Goal: Answer question/provide support: Share knowledge or assist other users

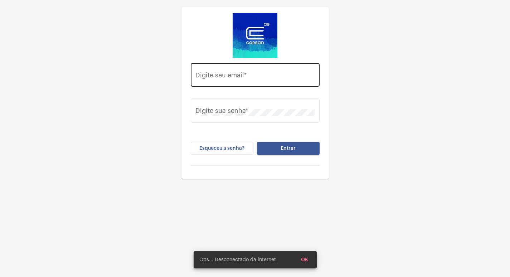
click at [205, 81] on div "Digite seu email *" at bounding box center [254, 73] width 119 height 25
paste input "[EMAIL_ADDRESS][PERSON_NAME][DOMAIN_NAME]"
type input "[EMAIL_ADDRESS][PERSON_NAME][DOMAIN_NAME]"
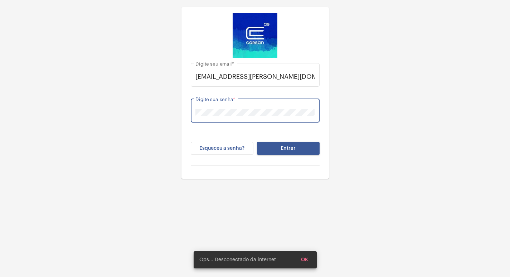
click at [257, 142] on button "Entrar" at bounding box center [288, 148] width 63 height 13
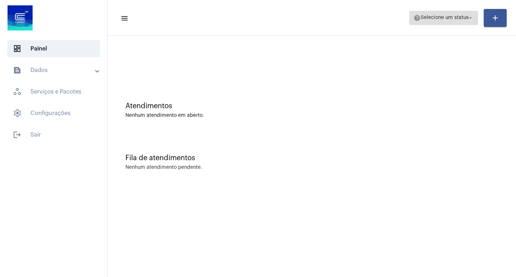
click at [436, 13] on span "help Selecione um status arrow_drop_down" at bounding box center [443, 17] width 60 height 13
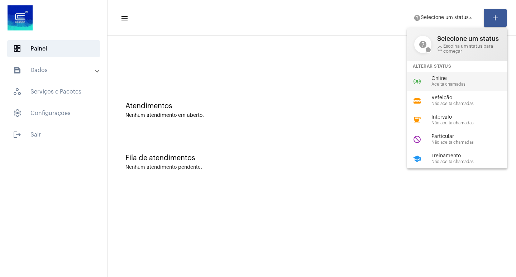
click at [427, 86] on div "online_prediction Online Aceita chamadas" at bounding box center [463, 81] width 112 height 19
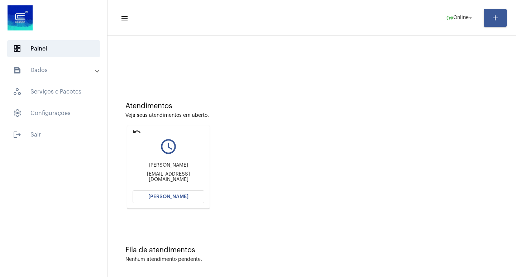
click at [159, 193] on button "[PERSON_NAME]" at bounding box center [168, 196] width 72 height 13
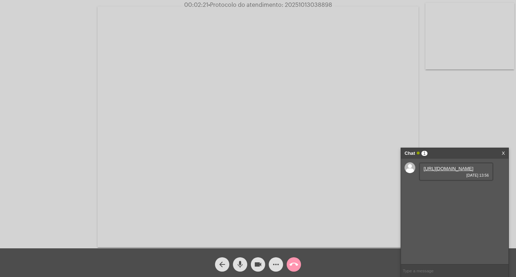
click at [454, 171] on link "[URL][DOMAIN_NAME]" at bounding box center [448, 168] width 50 height 5
click at [431, 192] on link "[URL][DOMAIN_NAME]" at bounding box center [448, 188] width 50 height 5
click at [255, 259] on span "videocam" at bounding box center [257, 264] width 9 height 14
click at [252, 261] on button "videocam_off" at bounding box center [258, 264] width 14 height 14
drag, startPoint x: 259, startPoint y: 254, endPoint x: 231, endPoint y: 213, distance: 49.2
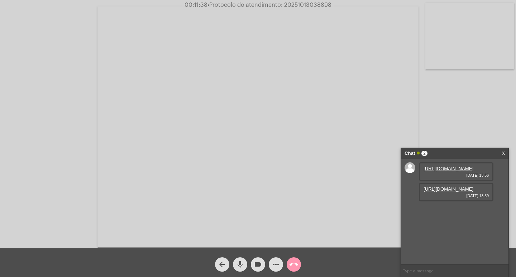
click at [231, 213] on video at bounding box center [257, 126] width 321 height 241
click at [214, 223] on div at bounding box center [130, 126] width 247 height 246
click at [272, 268] on mat-icon "more_horiz" at bounding box center [275, 264] width 9 height 9
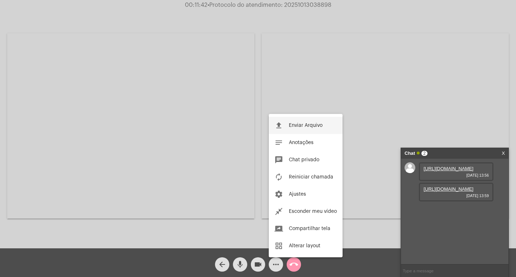
click at [289, 127] on span "Enviar Arquivo" at bounding box center [306, 125] width 34 height 5
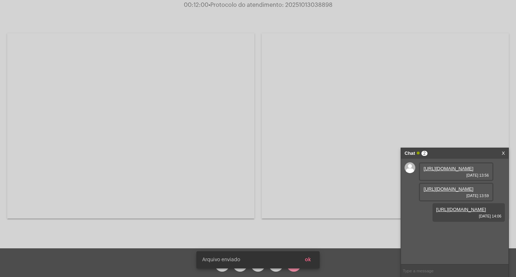
scroll to position [6, 0]
click at [311, 7] on span "• Protocolo do atendimento: 20251013038898" at bounding box center [270, 5] width 124 height 6
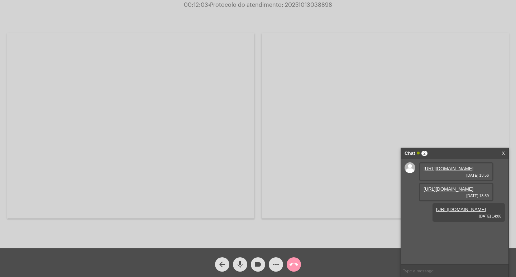
copy span "20251013038898"
click at [411, 275] on input "text" at bounding box center [454, 270] width 107 height 13
paste input "20251013038898"
type input "20251013038898"
click at [49, 178] on video at bounding box center [130, 125] width 247 height 185
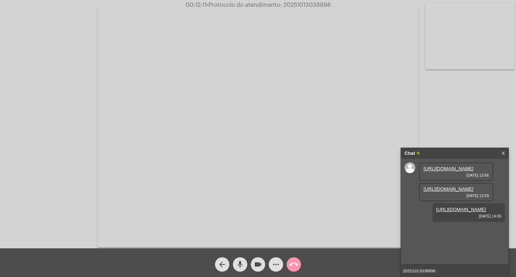
click at [438, 273] on input "20251013038898" at bounding box center [454, 270] width 107 height 13
click at [449, 149] on div "Chat" at bounding box center [446, 153] width 85 height 11
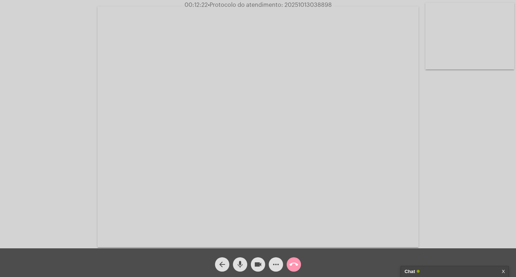
click at [261, 263] on mat-icon "videocam" at bounding box center [257, 264] width 9 height 9
click at [246, 263] on button "mic" at bounding box center [240, 264] width 14 height 14
click at [297, 263] on mat-icon "call_end" at bounding box center [293, 264] width 9 height 9
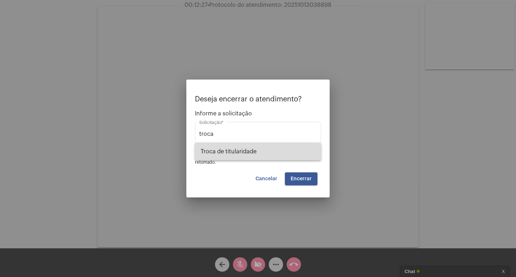
click at [217, 149] on span "Troca de titularidade" at bounding box center [257, 151] width 115 height 17
type input "Troca de titularidade"
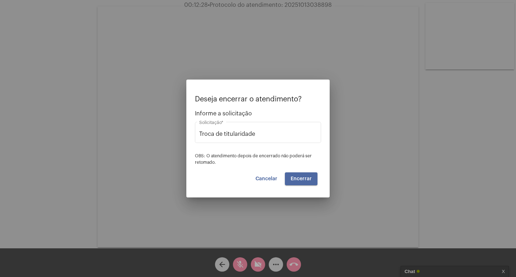
click at [296, 176] on span "Encerrar" at bounding box center [300, 178] width 21 height 5
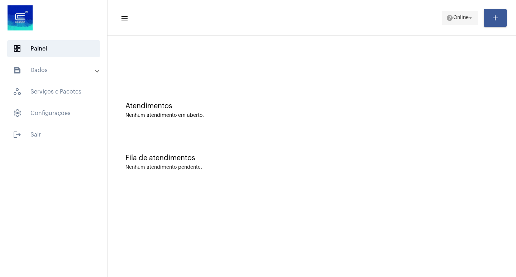
click at [460, 18] on span "Online" at bounding box center [460, 17] width 15 height 5
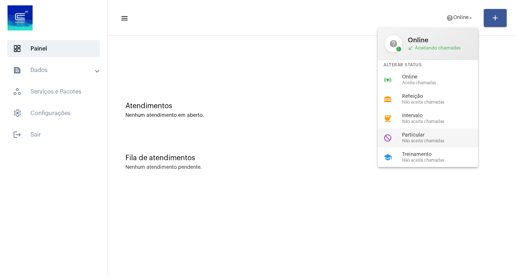
click at [424, 130] on div "do_not_disturb Particular Não aceita chamadas" at bounding box center [433, 137] width 112 height 19
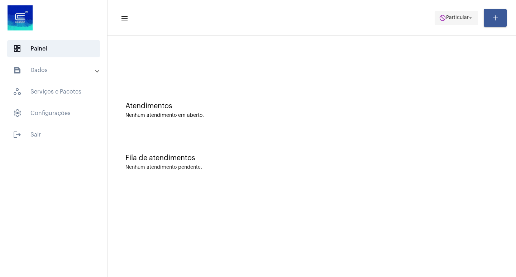
click at [451, 19] on span "Particular" at bounding box center [457, 17] width 23 height 5
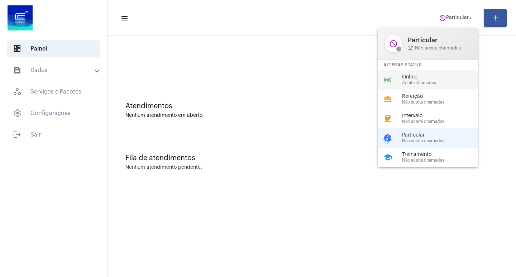
click at [420, 82] on span "Aceita chamadas" at bounding box center [443, 83] width 82 height 5
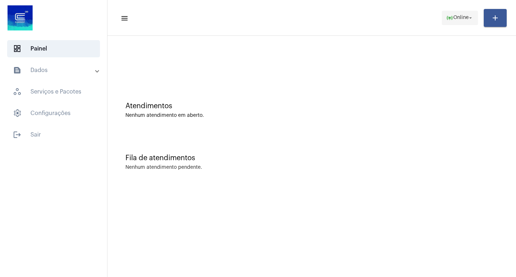
click at [455, 18] on span "Online" at bounding box center [460, 17] width 15 height 5
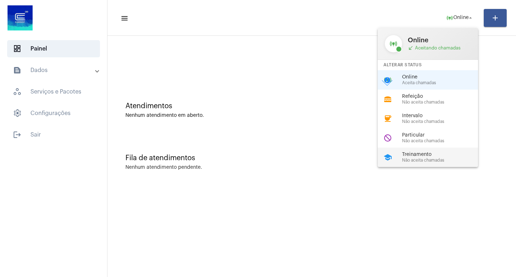
click at [437, 159] on span "Não aceita chamadas" at bounding box center [443, 160] width 82 height 5
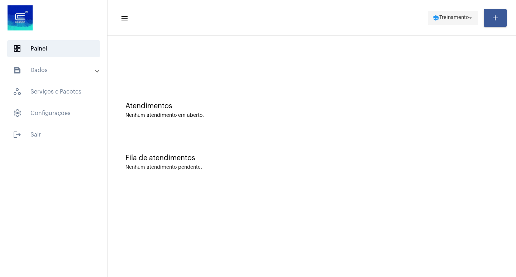
click at [458, 21] on span "school Treinamento arrow_drop_down" at bounding box center [453, 17] width 42 height 13
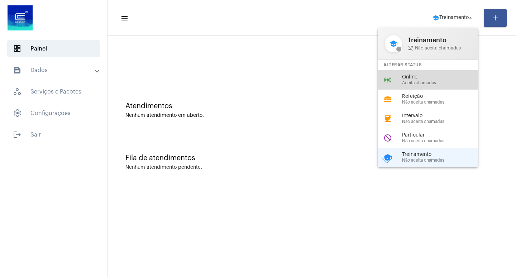
click at [415, 82] on span "Aceita chamadas" at bounding box center [443, 83] width 82 height 5
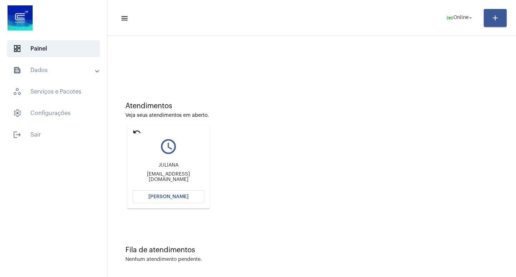
click at [175, 197] on span "[PERSON_NAME]" at bounding box center [168, 196] width 40 height 5
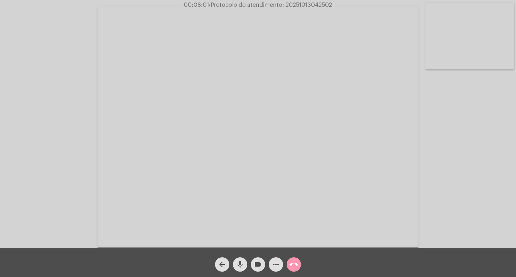
click at [275, 260] on mat-icon "more_horiz" at bounding box center [275, 264] width 9 height 9
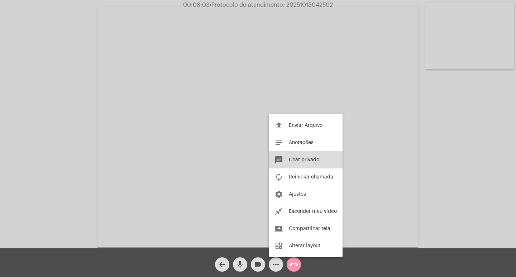
click at [289, 163] on button "chat Chat privado" at bounding box center [306, 159] width 74 height 17
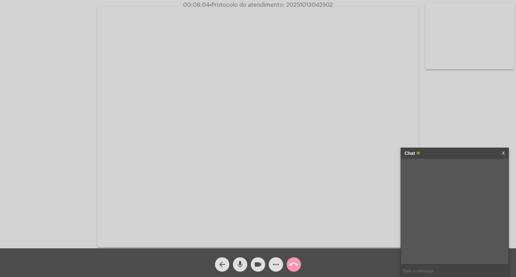
click at [305, 3] on span "• Protocolo do atendimento: 20251013042502" at bounding box center [270, 5] width 123 height 6
copy span "20251013042502"
click at [426, 271] on input "text" at bounding box center [454, 270] width 107 height 13
paste input "20251013042502"
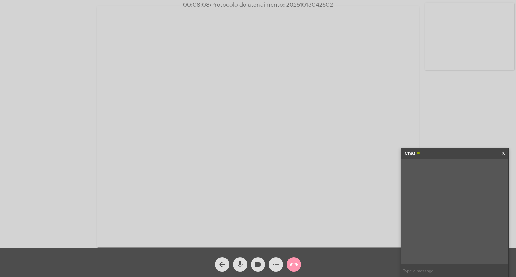
type input "20251013042502"
click at [434, 272] on input "20251013042502" at bounding box center [454, 270] width 107 height 13
click at [436, 272] on input "20251013042502" at bounding box center [454, 270] width 107 height 13
click at [434, 271] on input "20251013042502" at bounding box center [454, 270] width 107 height 13
click at [446, 156] on div "Chat" at bounding box center [446, 153] width 85 height 11
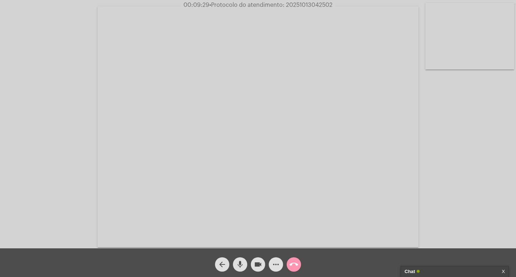
click at [257, 261] on mat-icon "videocam" at bounding box center [257, 264] width 9 height 9
click at [242, 260] on mat-icon "mic" at bounding box center [240, 264] width 9 height 9
click at [287, 262] on button "call_end" at bounding box center [293, 264] width 14 height 14
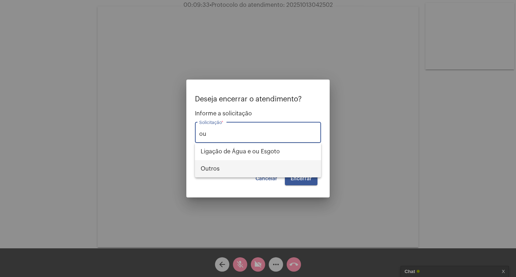
click at [275, 167] on span "Outros" at bounding box center [257, 168] width 115 height 17
type input "Outros"
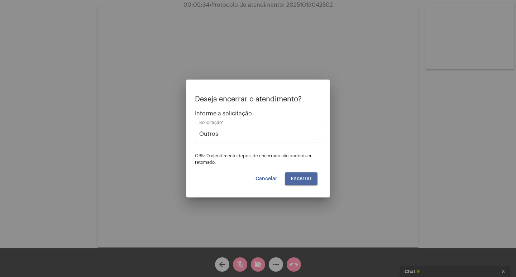
click at [306, 179] on span "Encerrar" at bounding box center [300, 178] width 21 height 5
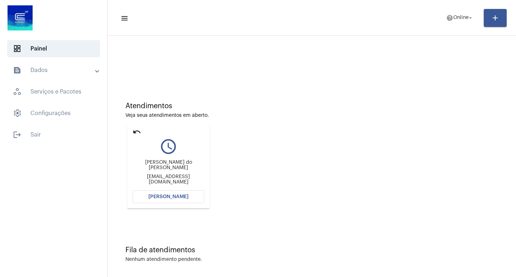
click at [149, 196] on button "[PERSON_NAME]" at bounding box center [168, 196] width 72 height 13
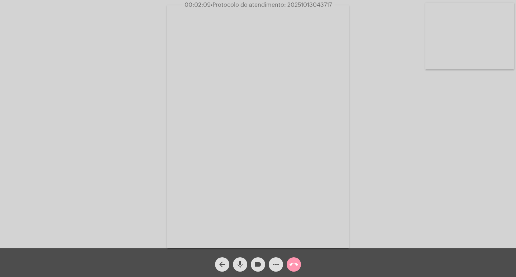
click at [260, 257] on div "videocam" at bounding box center [258, 262] width 18 height 18
click at [257, 261] on mat-icon "videocam_off" at bounding box center [257, 264] width 9 height 9
click at [255, 259] on span "videocam" at bounding box center [257, 264] width 9 height 14
click at [238, 259] on span "mic" at bounding box center [240, 264] width 9 height 14
click at [245, 260] on button "mic_off" at bounding box center [240, 264] width 14 height 14
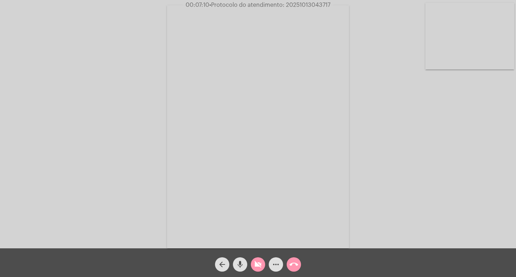
click at [259, 262] on mat-icon "videocam_off" at bounding box center [257, 264] width 9 height 9
click at [252, 266] on button "videocam" at bounding box center [258, 264] width 14 height 14
click at [258, 258] on span "videocam_off" at bounding box center [257, 264] width 9 height 14
click at [269, 262] on button "more_horiz" at bounding box center [276, 264] width 14 height 14
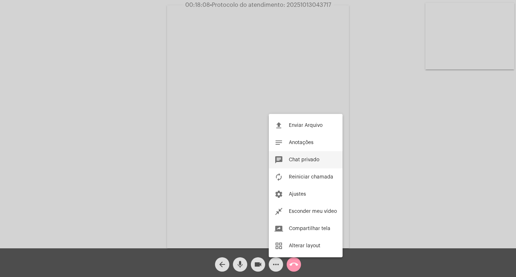
click at [304, 160] on span "Chat privado" at bounding box center [304, 159] width 30 height 5
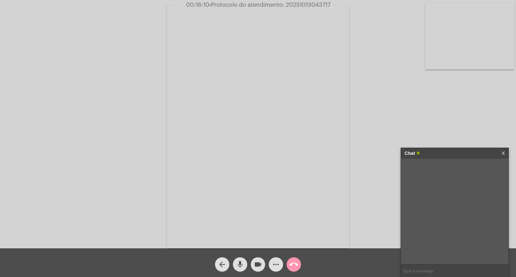
click at [300, 6] on span "• Protocolo do atendimento: 20251013043717" at bounding box center [269, 5] width 121 height 6
copy span "20251013043717"
click at [436, 270] on input "text" at bounding box center [454, 270] width 107 height 13
paste input "20251013043717"
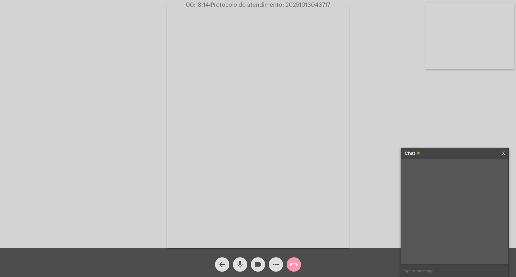
type input "20251013043717"
click at [433, 154] on div "Chat" at bounding box center [446, 153] width 85 height 11
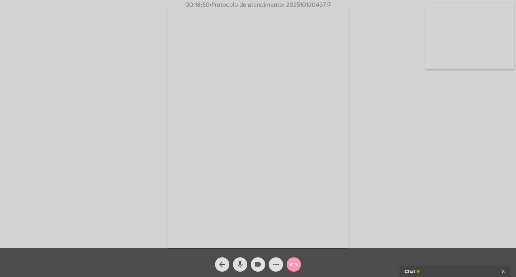
click at [257, 263] on mat-icon "videocam" at bounding box center [257, 264] width 9 height 9
click at [240, 264] on mat-icon "mic" at bounding box center [240, 264] width 9 height 9
click at [281, 266] on button "more_horiz" at bounding box center [276, 264] width 14 height 14
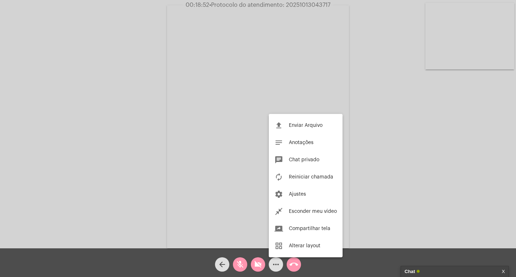
click at [287, 263] on div at bounding box center [258, 138] width 516 height 277
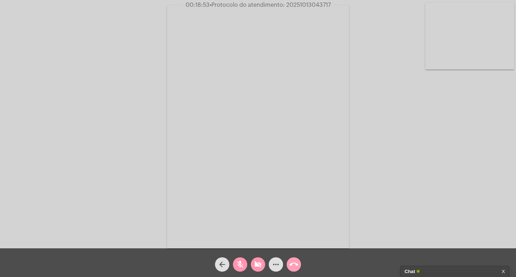
click at [290, 263] on mat-icon "call_end" at bounding box center [293, 264] width 9 height 9
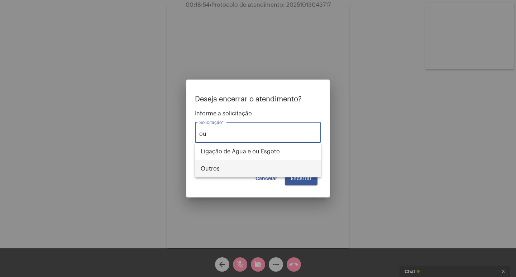
click at [263, 168] on span "Outros" at bounding box center [257, 168] width 115 height 17
type input "Outros"
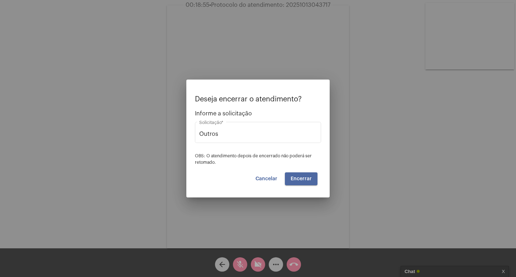
click at [295, 179] on span "Encerrar" at bounding box center [300, 178] width 21 height 5
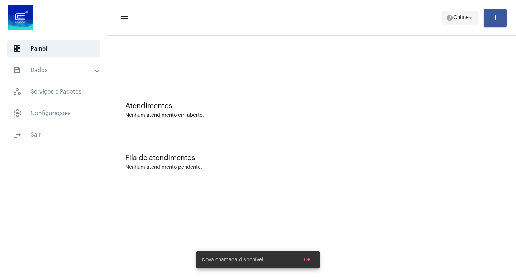
click at [460, 12] on span "help Online arrow_drop_down" at bounding box center [460, 17] width 28 height 13
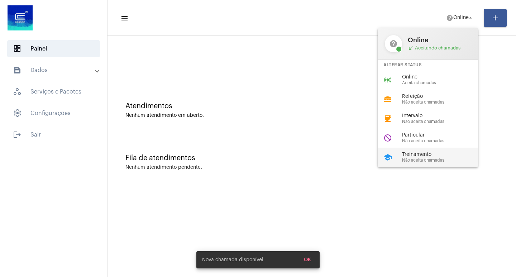
click at [427, 162] on span "Não aceita chamadas" at bounding box center [443, 160] width 82 height 5
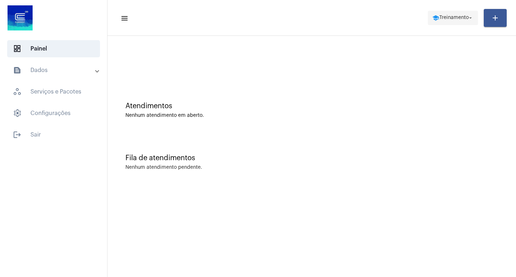
click at [436, 17] on mat-icon "school" at bounding box center [435, 17] width 7 height 7
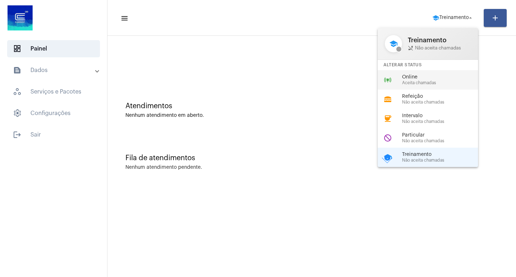
click at [424, 81] on span "Aceita chamadas" at bounding box center [443, 83] width 82 height 5
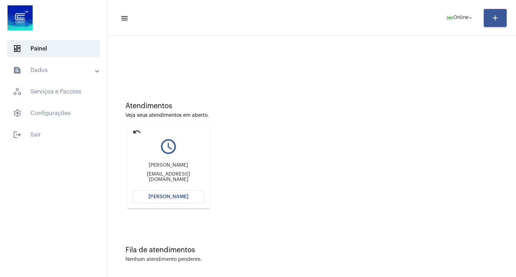
click at [179, 192] on button "[PERSON_NAME]" at bounding box center [168, 196] width 72 height 13
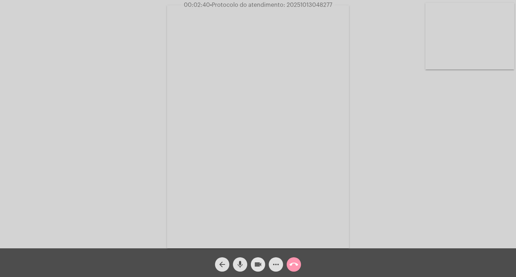
drag, startPoint x: 259, startPoint y: 261, endPoint x: 248, endPoint y: 258, distance: 11.0
click at [258, 261] on mat-icon "videocam" at bounding box center [257, 264] width 9 height 9
click at [234, 263] on button "mic" at bounding box center [240, 264] width 14 height 14
click at [241, 260] on span "mic_off" at bounding box center [240, 264] width 9 height 14
click at [253, 265] on button "videocam_off" at bounding box center [258, 264] width 14 height 14
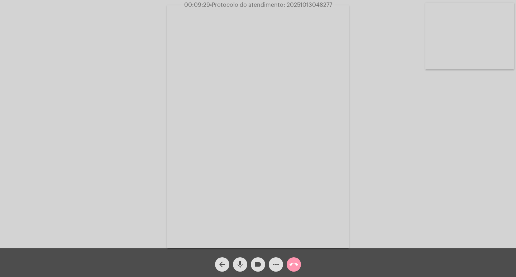
click at [262, 258] on div "videocam" at bounding box center [258, 262] width 18 height 18
click at [239, 262] on mat-icon "mic" at bounding box center [240, 264] width 9 height 9
click at [238, 255] on div "mic_off" at bounding box center [240, 262] width 18 height 18
click at [253, 262] on mat-icon "videocam_off" at bounding box center [257, 264] width 9 height 9
click at [256, 266] on mat-icon "videocam" at bounding box center [257, 264] width 9 height 9
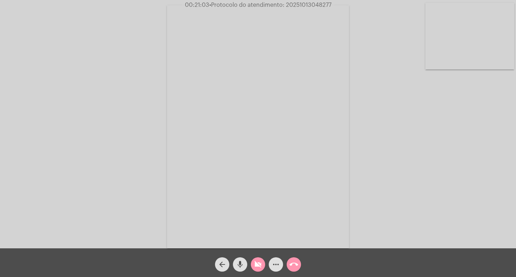
click at [257, 265] on mat-icon "videocam_off" at bounding box center [257, 264] width 9 height 9
click at [257, 265] on mat-icon "videocam" at bounding box center [257, 264] width 9 height 9
click at [258, 261] on mat-icon "videocam_off" at bounding box center [257, 264] width 9 height 9
click at [271, 263] on button "more_horiz" at bounding box center [276, 264] width 14 height 14
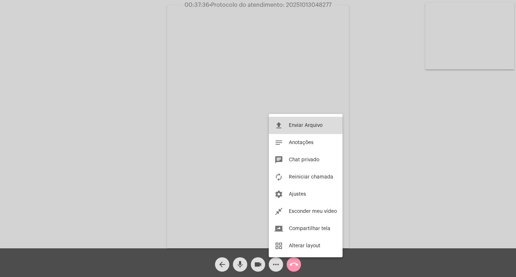
click at [311, 130] on button "file_upload Enviar Arquivo" at bounding box center [306, 125] width 74 height 17
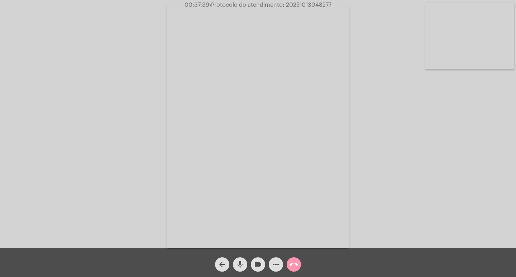
click at [267, 262] on div "more_horiz" at bounding box center [276, 262] width 18 height 18
click at [268, 263] on div "more_horiz" at bounding box center [276, 262] width 18 height 18
click at [276, 265] on mat-icon "more_horiz" at bounding box center [275, 264] width 9 height 9
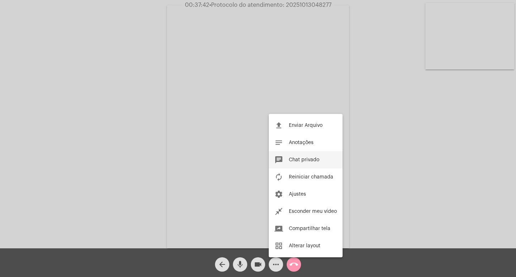
click at [291, 155] on button "chat Chat privado" at bounding box center [306, 159] width 74 height 17
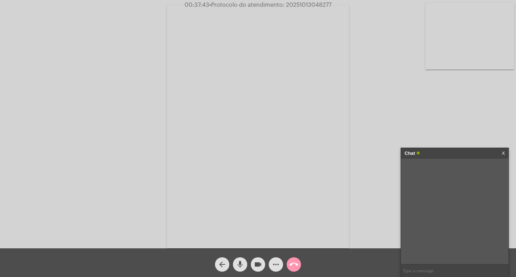
click at [307, 5] on span "• Protocolo do atendimento: 20251013048277" at bounding box center [270, 5] width 122 height 6
copy span "20251013048277"
drag, startPoint x: 427, startPoint y: 259, endPoint x: 426, endPoint y: 270, distance: 10.8
click at [427, 266] on ng-chat-window "Chat X" at bounding box center [454, 212] width 107 height 129
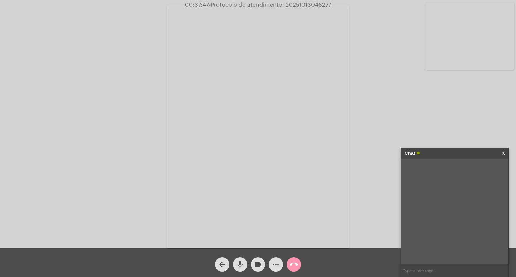
click at [426, 270] on input "text" at bounding box center [454, 270] width 107 height 13
paste input "20251013048277"
type input "20251013048277"
click at [456, 152] on div "Chat" at bounding box center [446, 153] width 85 height 11
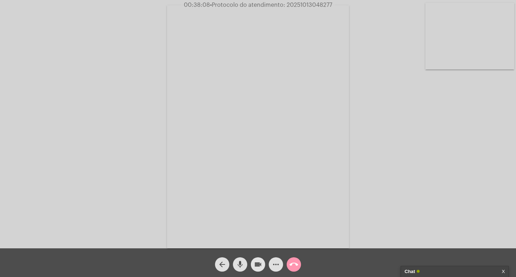
click at [258, 261] on mat-icon "videocam" at bounding box center [257, 264] width 9 height 9
click at [237, 261] on mat-icon "mic" at bounding box center [240, 264] width 9 height 9
click at [289, 262] on button "call_end" at bounding box center [293, 264] width 14 height 14
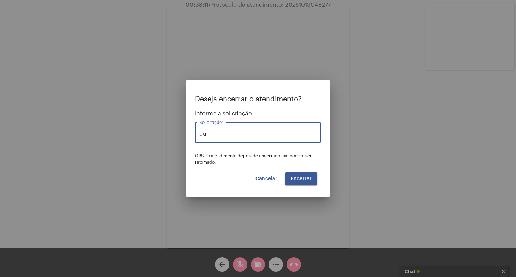
type input "o"
type input "r"
click at [248, 142] on div "outr Solicitação *" at bounding box center [257, 131] width 117 height 23
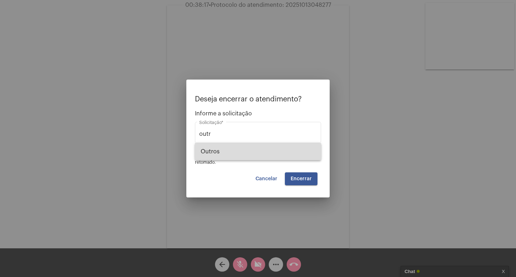
click at [243, 151] on span "Outros" at bounding box center [257, 151] width 115 height 17
type input "Outros"
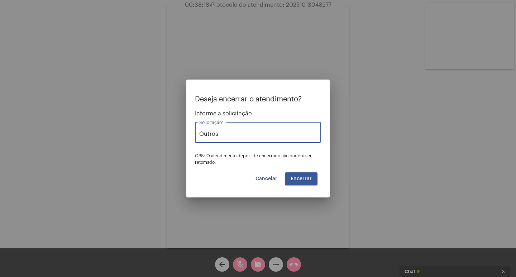
click at [298, 172] on button "Encerrar" at bounding box center [301, 178] width 33 height 13
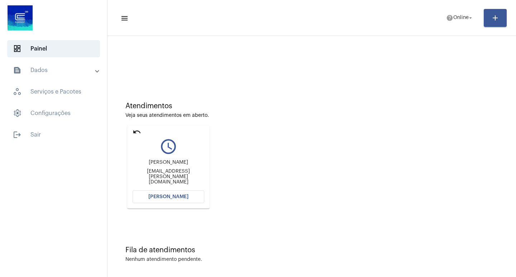
click at [181, 193] on button "[PERSON_NAME]" at bounding box center [168, 196] width 72 height 13
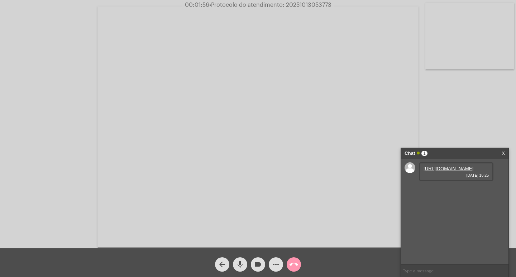
click at [460, 171] on link "[URL][DOMAIN_NAME]" at bounding box center [448, 168] width 50 height 5
click at [457, 192] on link "[URL][DOMAIN_NAME]" at bounding box center [448, 188] width 50 height 5
click at [255, 266] on mat-icon "videocam" at bounding box center [257, 264] width 9 height 9
click at [237, 262] on mat-icon "mic" at bounding box center [240, 264] width 9 height 9
click at [234, 265] on button "mic_off" at bounding box center [240, 264] width 14 height 14
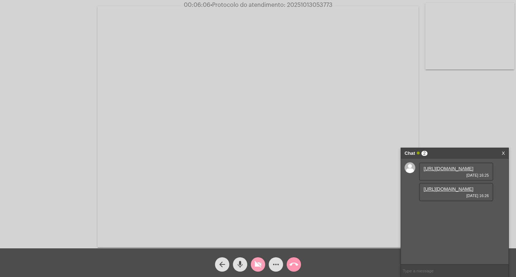
click at [253, 264] on button "videocam_off" at bounding box center [258, 264] width 14 height 14
click at [253, 260] on button "videocam" at bounding box center [258, 264] width 14 height 14
click at [253, 260] on button "videocam_off" at bounding box center [258, 264] width 14 height 14
click at [258, 260] on mat-icon "videocam" at bounding box center [257, 264] width 9 height 9
click at [259, 259] on span "videocam_off" at bounding box center [257, 264] width 9 height 14
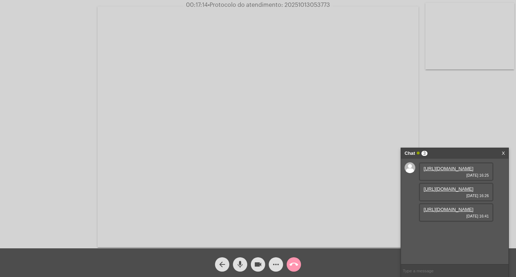
scroll to position [6, 0]
click at [435, 212] on link "[URL][DOMAIN_NAME]" at bounding box center [448, 209] width 50 height 5
click at [459, 232] on link "[URL][DOMAIN_NAME]" at bounding box center [448, 229] width 50 height 5
click at [450, 207] on link "[URL][DOMAIN_NAME]" at bounding box center [448, 209] width 50 height 5
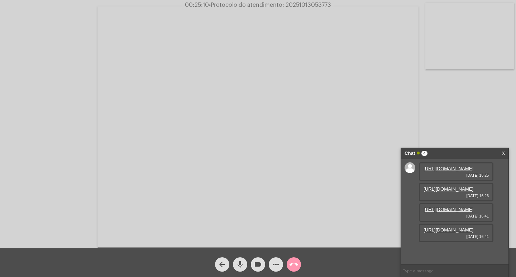
click at [352, 161] on video at bounding box center [257, 126] width 321 height 241
click at [225, 139] on video at bounding box center [130, 125] width 247 height 185
click at [66, 83] on div "Acessando Câmera e Microfone..." at bounding box center [258, 126] width 514 height 248
click at [281, 258] on div "more_horiz" at bounding box center [276, 262] width 18 height 18
click at [281, 260] on button "more_horiz" at bounding box center [276, 264] width 14 height 14
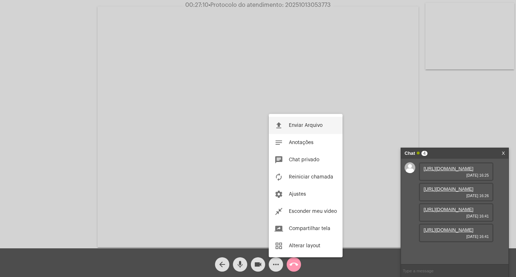
click at [296, 124] on span "Enviar Arquivo" at bounding box center [306, 125] width 34 height 5
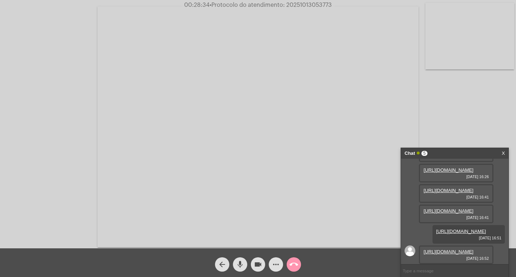
scroll to position [116, 0]
click at [454, 249] on link "https://neft-transfer-bucket.s3.amazonaws.com/temp-e7710710-ab8c-dea5-3728-f429…" at bounding box center [448, 251] width 50 height 5
click at [314, 5] on span "• Protocolo do atendimento: 20251013053773" at bounding box center [269, 5] width 122 height 6
copy span "20251013053773"
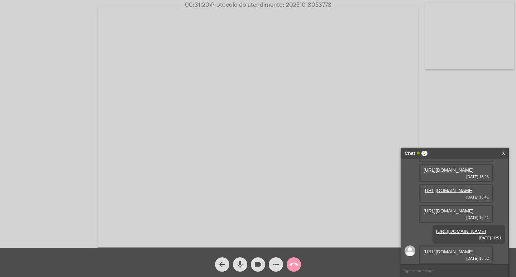
click at [414, 266] on input "text" at bounding box center [454, 270] width 107 height 13
paste input "20251013053773"
type input "20251013053773"
click at [449, 270] on input "20251013053773" at bounding box center [454, 270] width 107 height 13
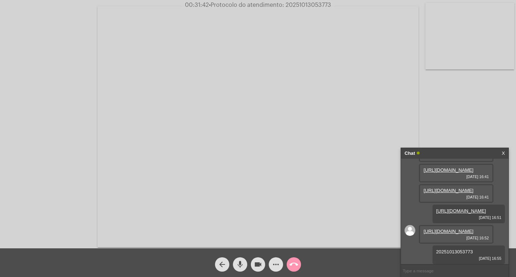
scroll to position [136, 0]
click at [442, 150] on div "Chat" at bounding box center [446, 153] width 85 height 11
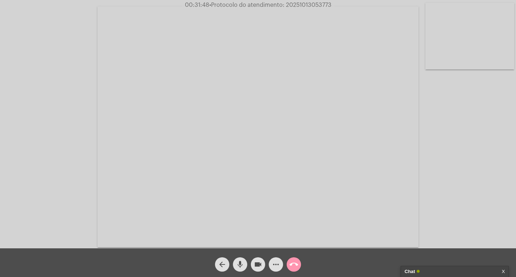
click at [256, 266] on mat-icon "videocam" at bounding box center [257, 264] width 9 height 9
click at [241, 264] on mat-icon "mic" at bounding box center [240, 264] width 9 height 9
click at [295, 265] on mat-icon "call_end" at bounding box center [293, 264] width 9 height 9
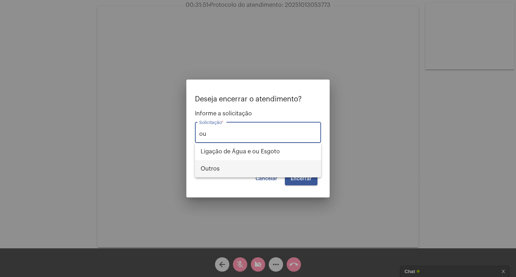
click at [307, 169] on span "Outros" at bounding box center [257, 168] width 115 height 17
type input "Outros"
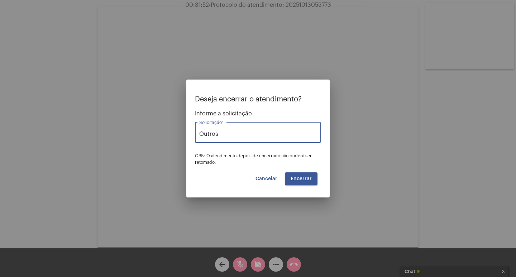
click at [308, 177] on span "Encerrar" at bounding box center [300, 178] width 21 height 5
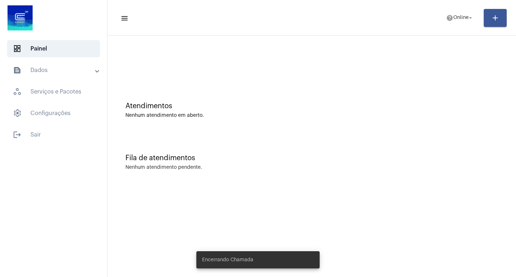
click at [459, 10] on mat-toolbar-row "menu help Online arrow_drop_down add" at bounding box center [311, 17] width 408 height 23
click at [449, 24] on button "help Online arrow_drop_down" at bounding box center [459, 18] width 36 height 14
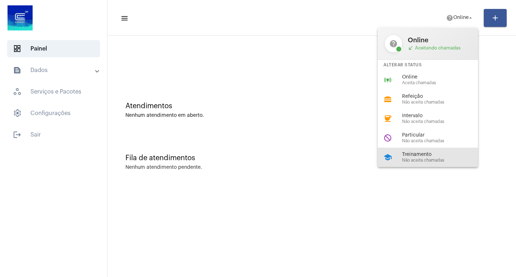
drag, startPoint x: 397, startPoint y: 154, endPoint x: 328, endPoint y: 122, distance: 77.0
click at [395, 153] on div "school Treinamento Não aceita chamadas" at bounding box center [433, 156] width 112 height 19
